Goal: Check status: Check status

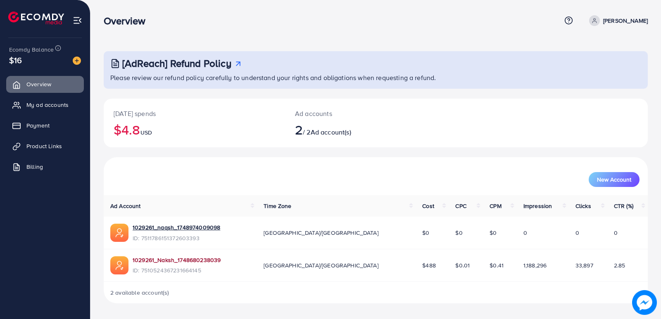
click at [197, 257] on link "1029261_Naksh_1748680238039" at bounding box center [177, 260] width 88 height 8
click at [161, 260] on link "1029261_Naksh_1748680238039" at bounding box center [177, 260] width 88 height 8
click at [180, 259] on link "1029261_Naksh_1748680238039" at bounding box center [177, 260] width 88 height 8
click at [164, 253] on td "1029261_Naksh_1748680238039 ID: 7510524367231664145" at bounding box center [180, 266] width 153 height 33
click at [162, 261] on link "1029261_Naksh_1748680238039" at bounding box center [177, 260] width 88 height 8
